Goal: Task Accomplishment & Management: Manage account settings

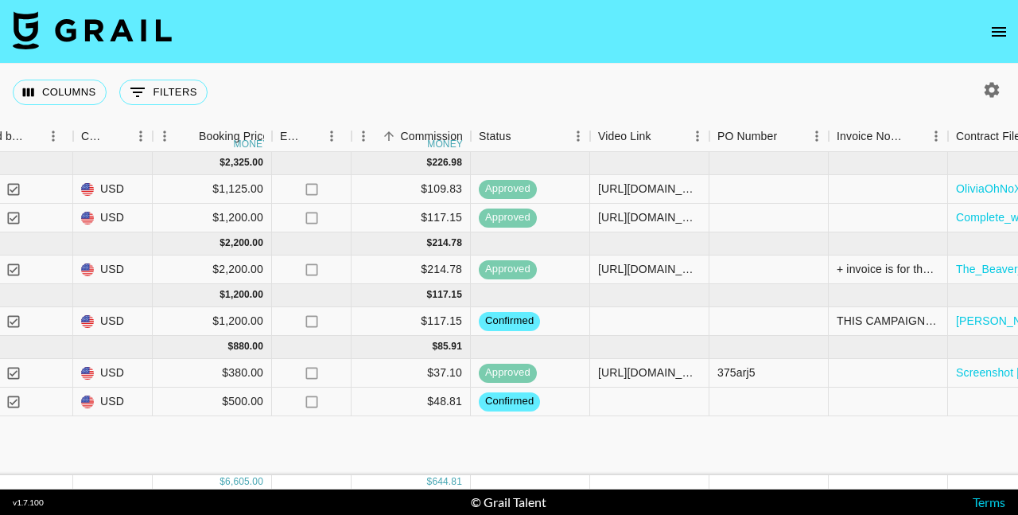
scroll to position [0, 1193]
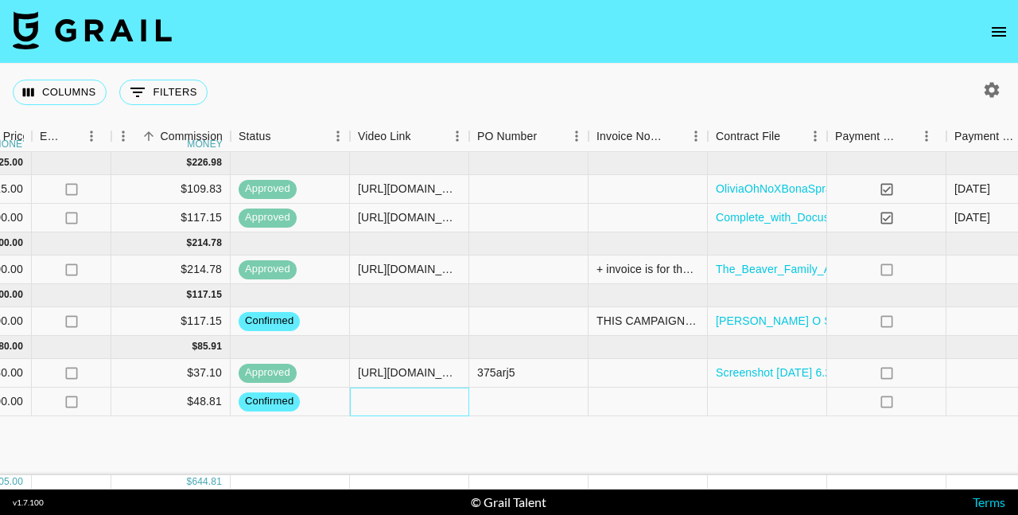
click at [418, 400] on div at bounding box center [409, 401] width 119 height 29
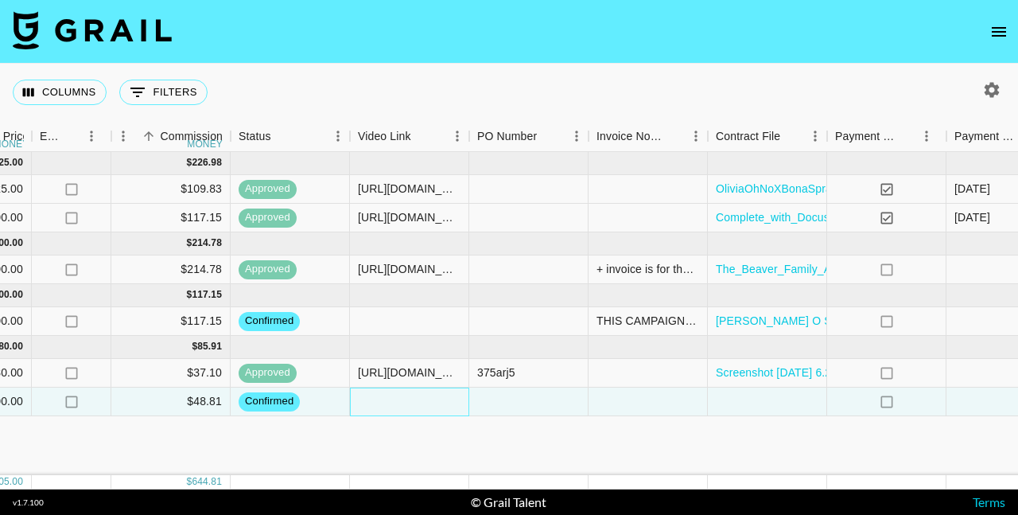
click at [418, 400] on div at bounding box center [409, 401] width 119 height 29
type input "https://www.tiktok.com/@theharbinsisters/video/7550741727758257439?is_from_weba…"
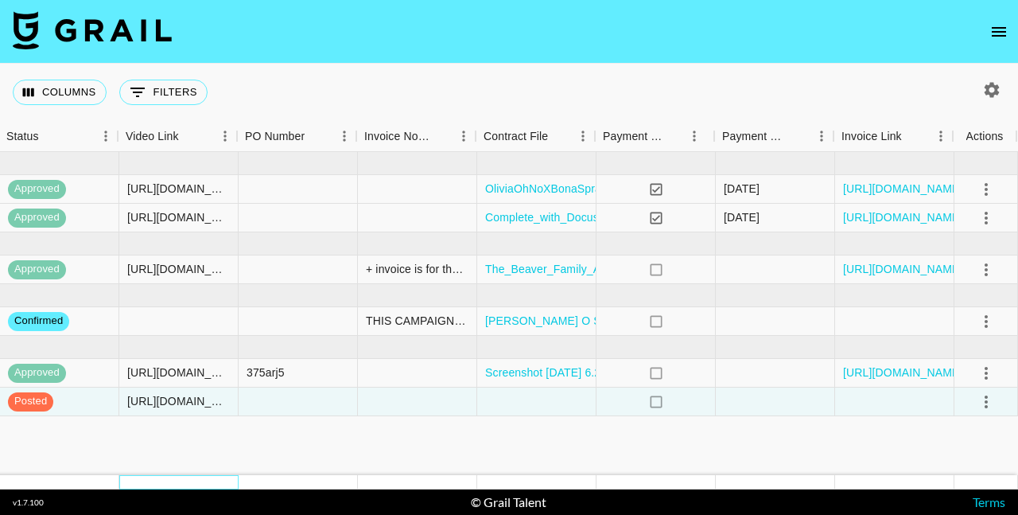
scroll to position [0, 1424]
click at [987, 405] on icon "select merge strategy" at bounding box center [986, 401] width 19 height 19
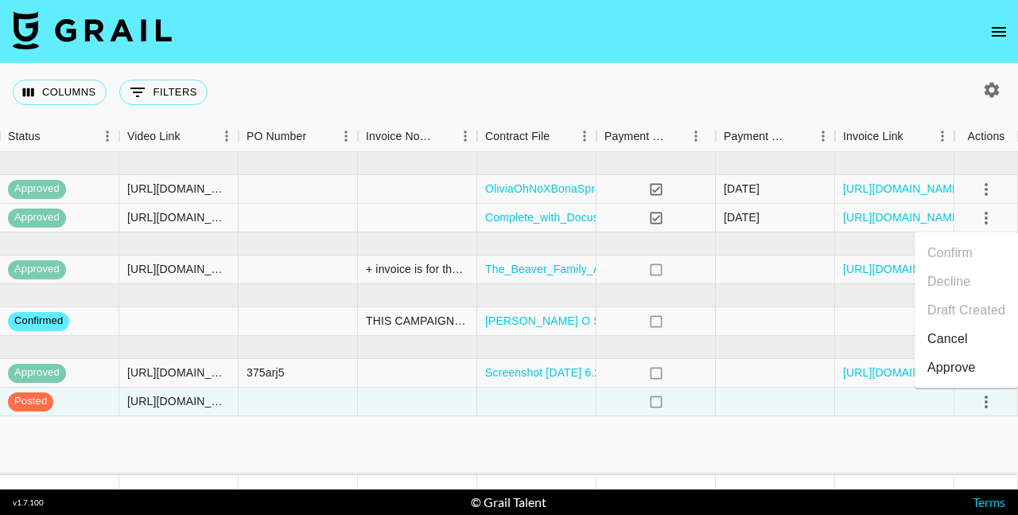
click at [947, 369] on div "Approve" at bounding box center [952, 367] width 49 height 19
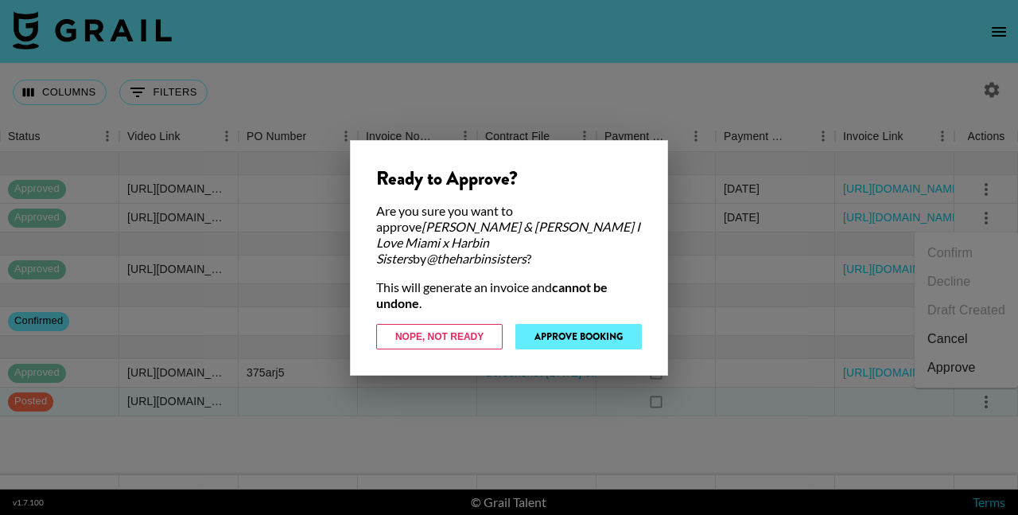
click at [586, 330] on button "Approve Booking" at bounding box center [578, 336] width 126 height 25
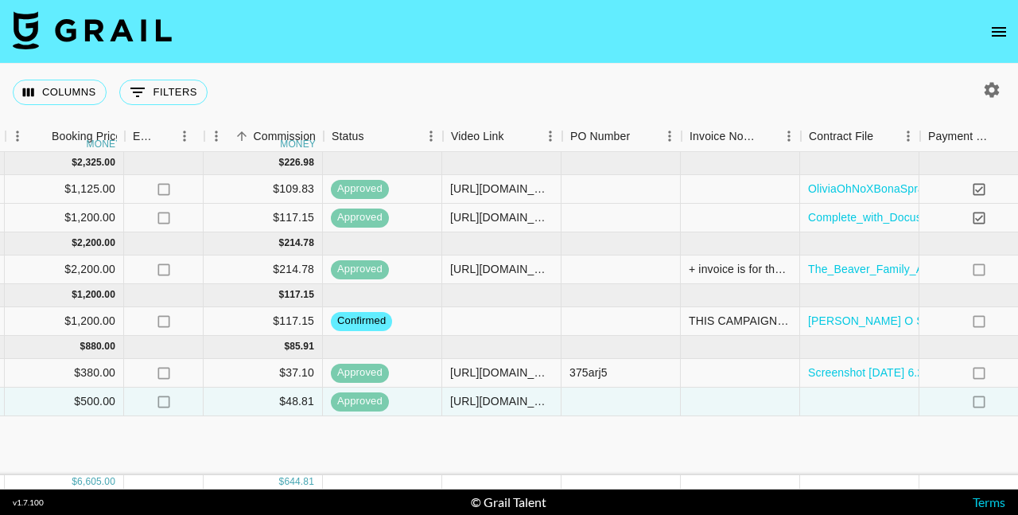
scroll to position [0, 1103]
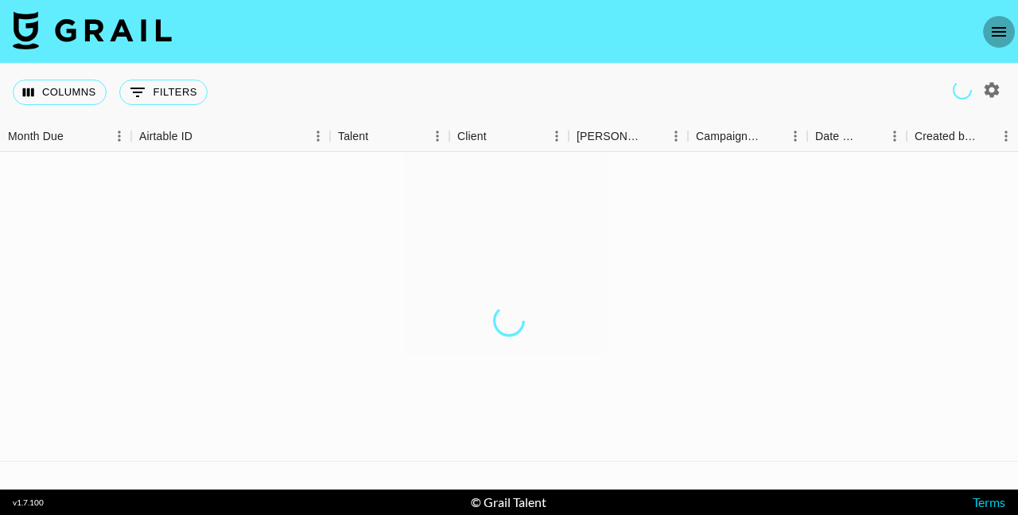
click at [998, 32] on icon "open drawer" at bounding box center [999, 32] width 14 height 10
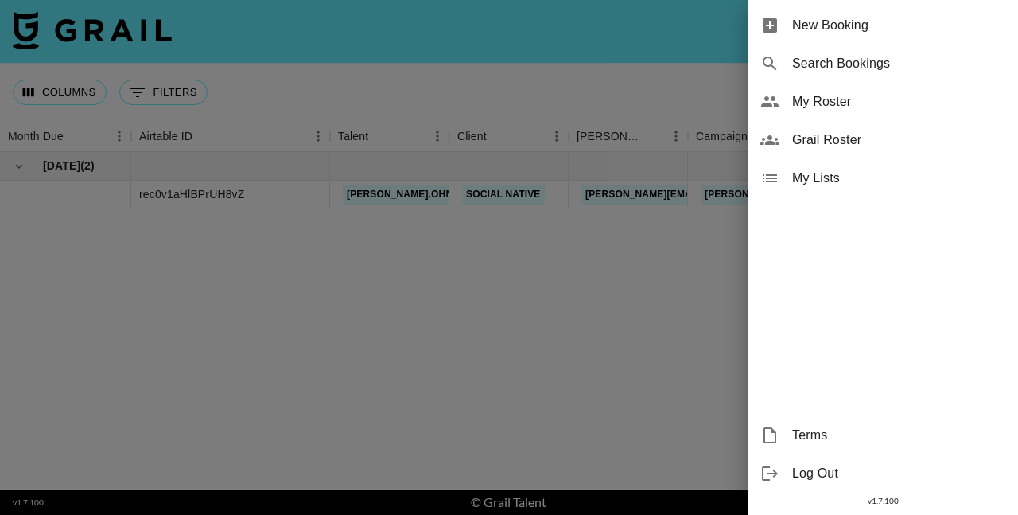
click at [826, 102] on span "My Roster" at bounding box center [898, 101] width 213 height 19
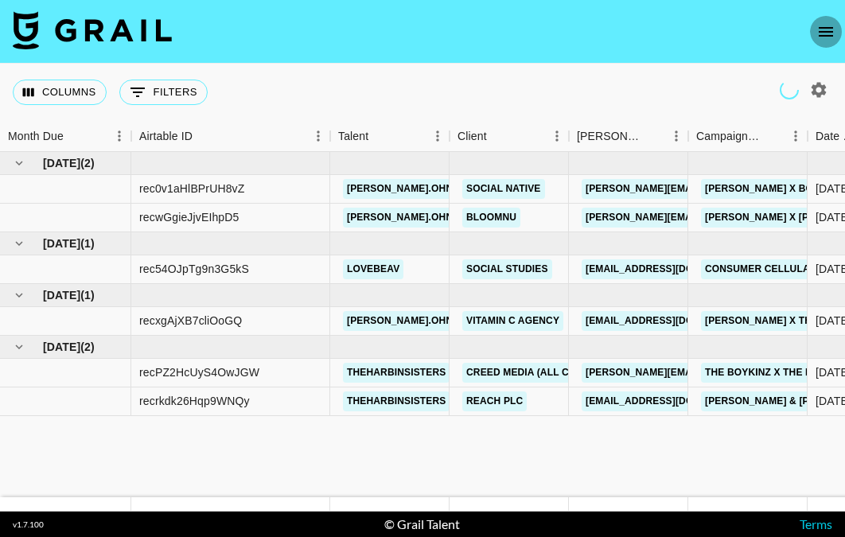
click at [827, 33] on icon "open drawer" at bounding box center [825, 31] width 19 height 19
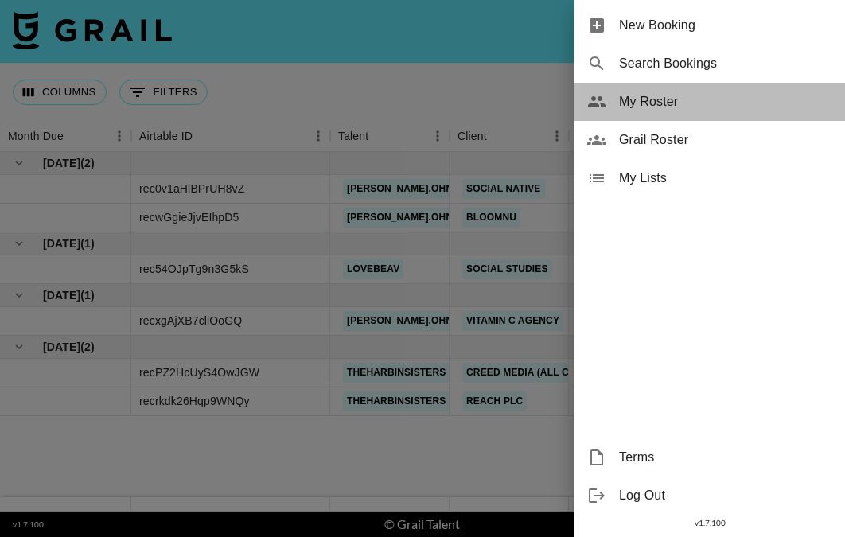
click at [678, 107] on span "My Roster" at bounding box center [725, 101] width 213 height 19
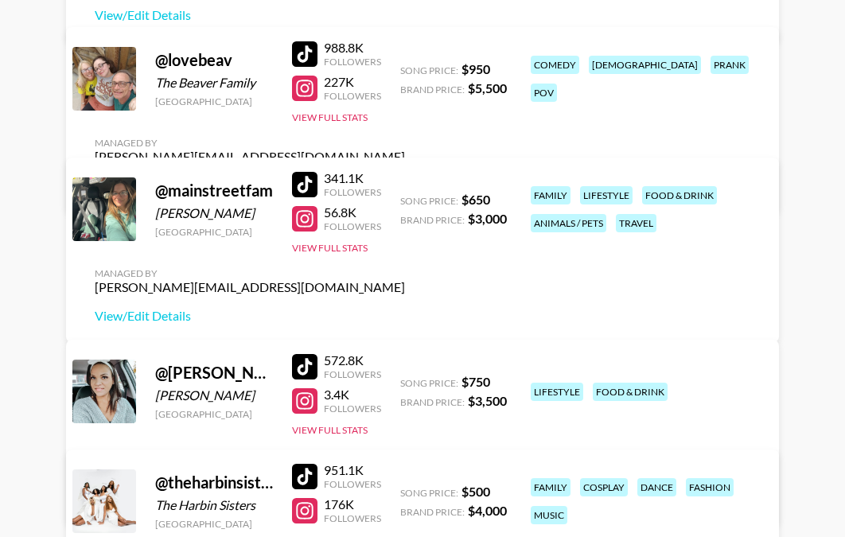
scroll to position [385, 0]
click at [405, 177] on link "View/Edit Details" at bounding box center [250, 185] width 310 height 16
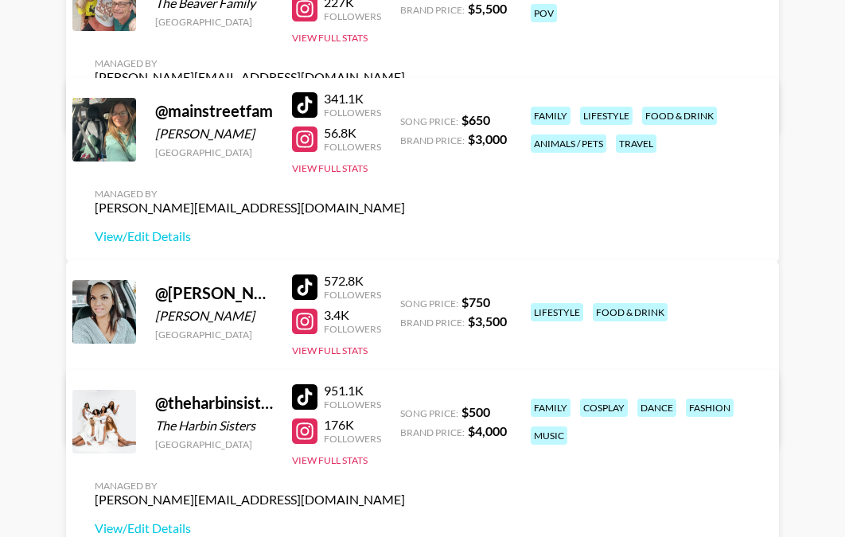
scroll to position [464, 0]
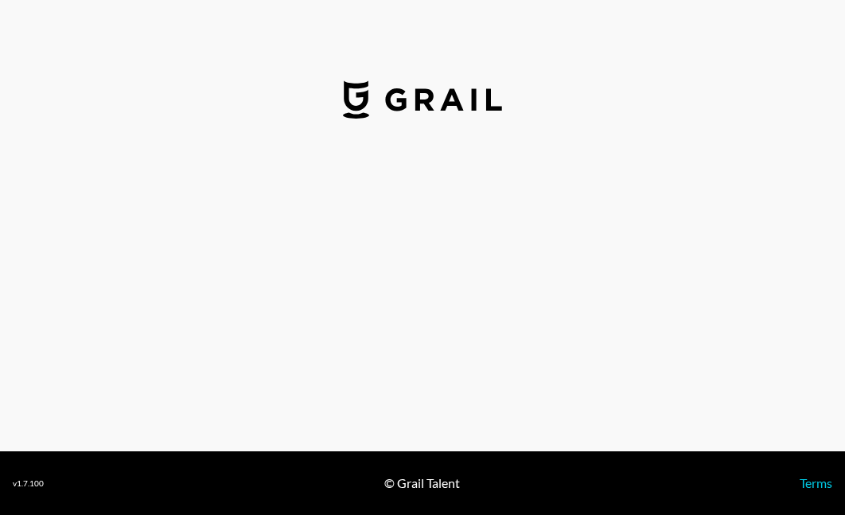
select select "USD"
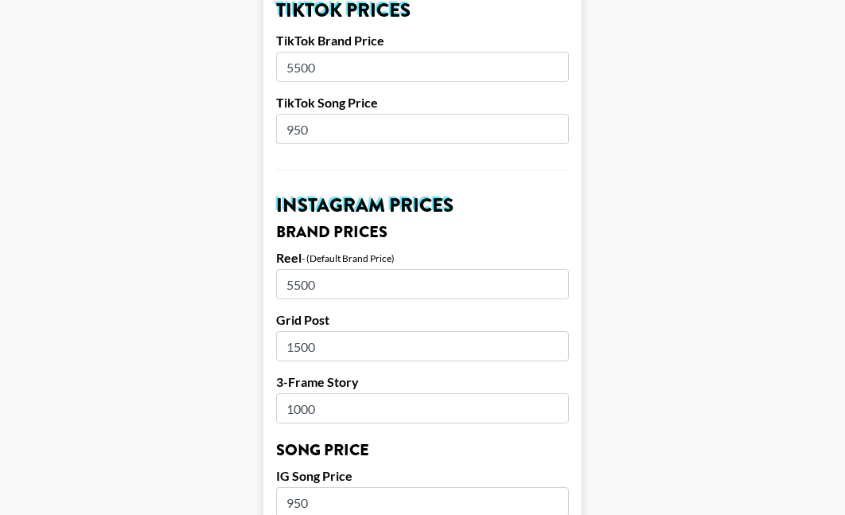
scroll to position [484, 0]
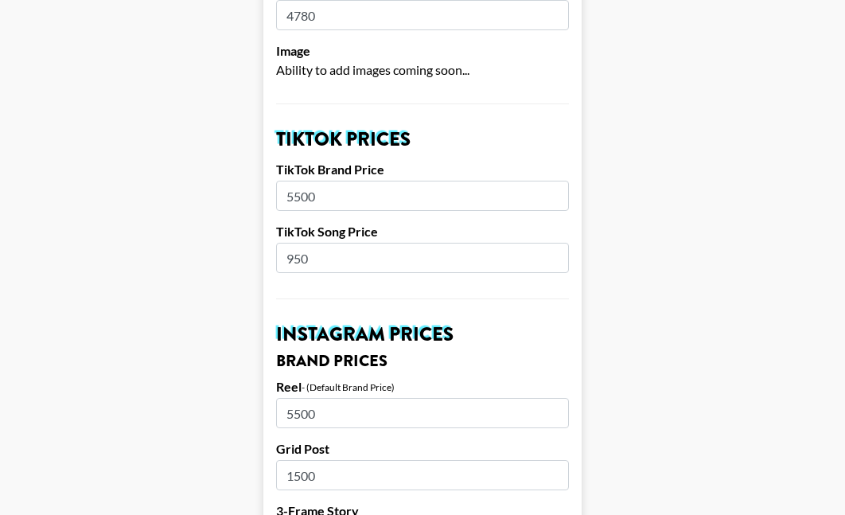
click at [291, 243] on input "950" at bounding box center [422, 258] width 293 height 30
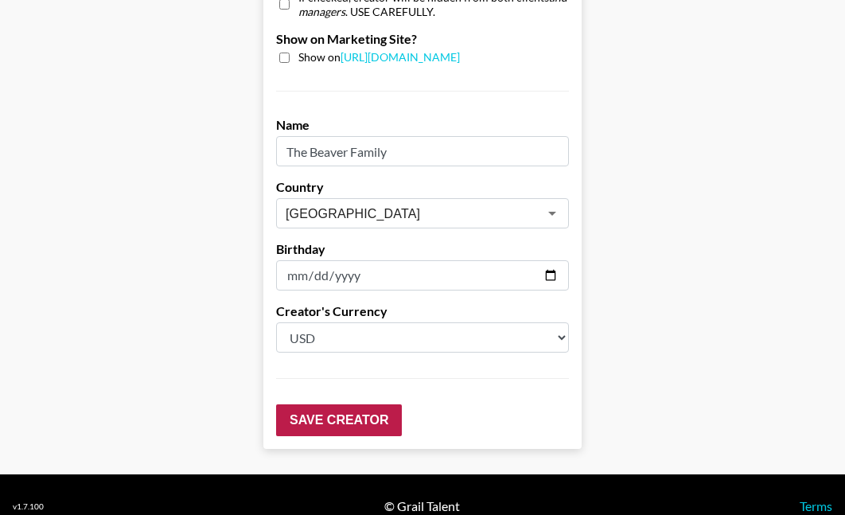
scroll to position [1641, 0]
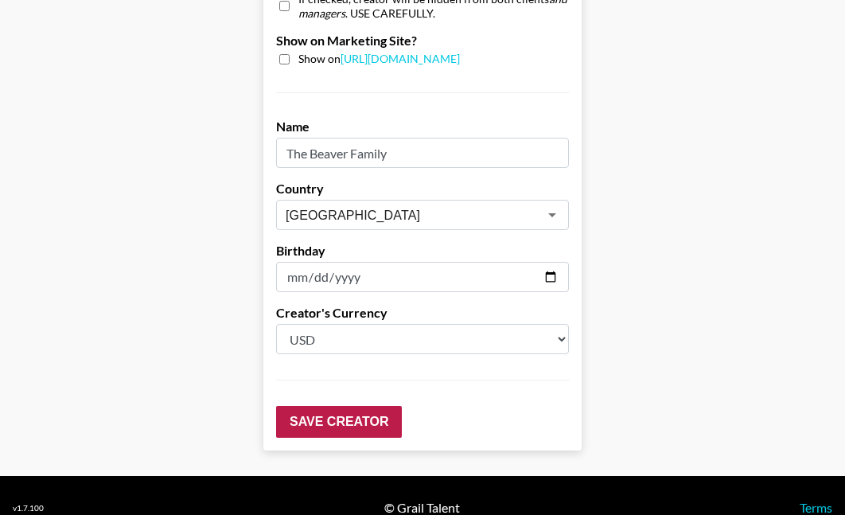
type input "750"
click at [336, 406] on input "Save Creator" at bounding box center [339, 422] width 126 height 32
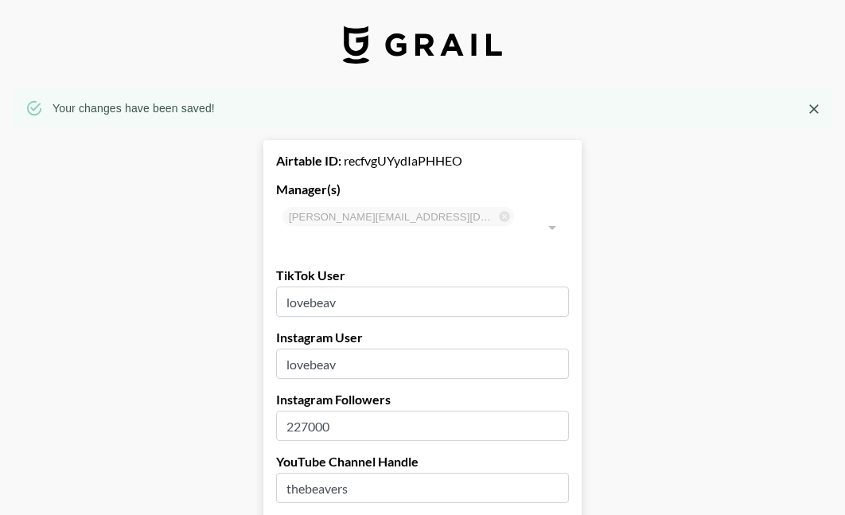
scroll to position [0, 0]
